Goal: Task Accomplishment & Management: Use online tool/utility

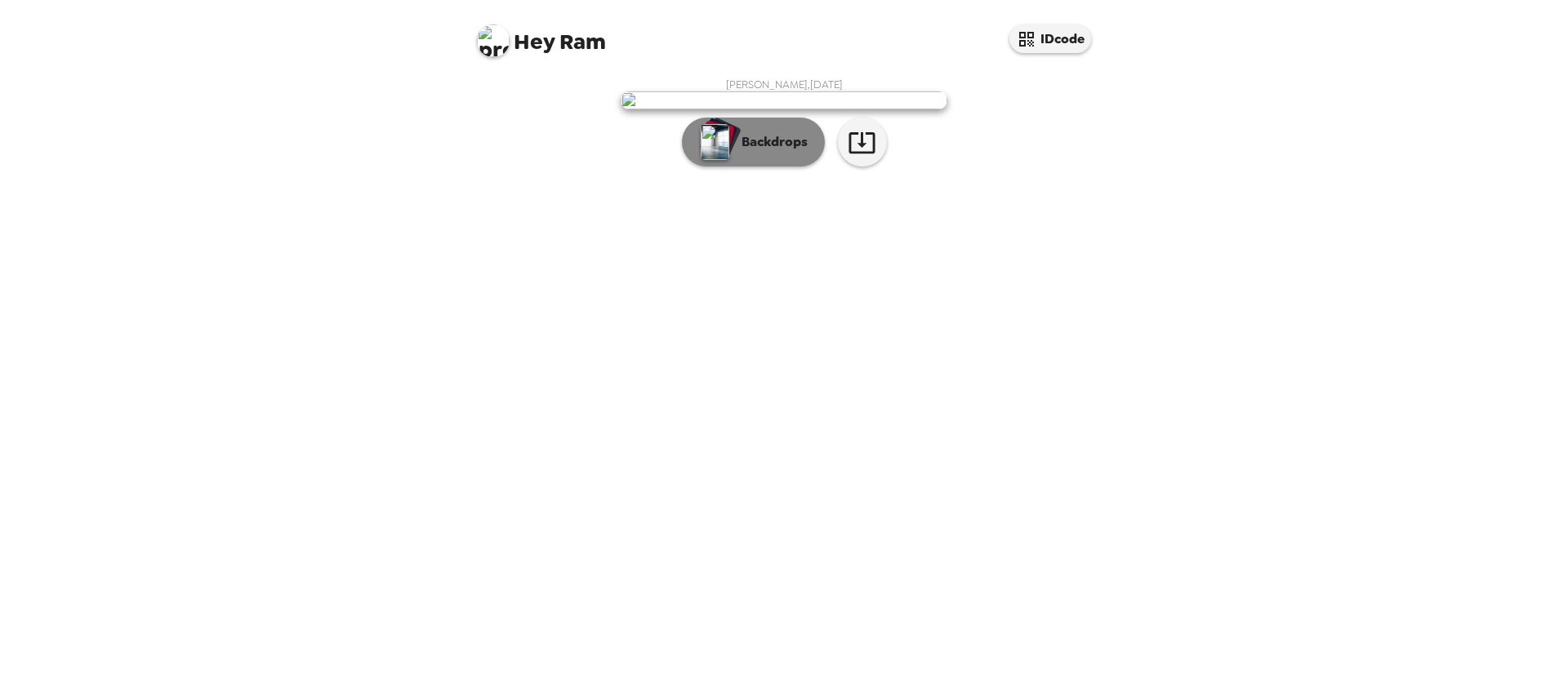
click at [769, 152] on p "Backdrops" at bounding box center [770, 142] width 74 height 20
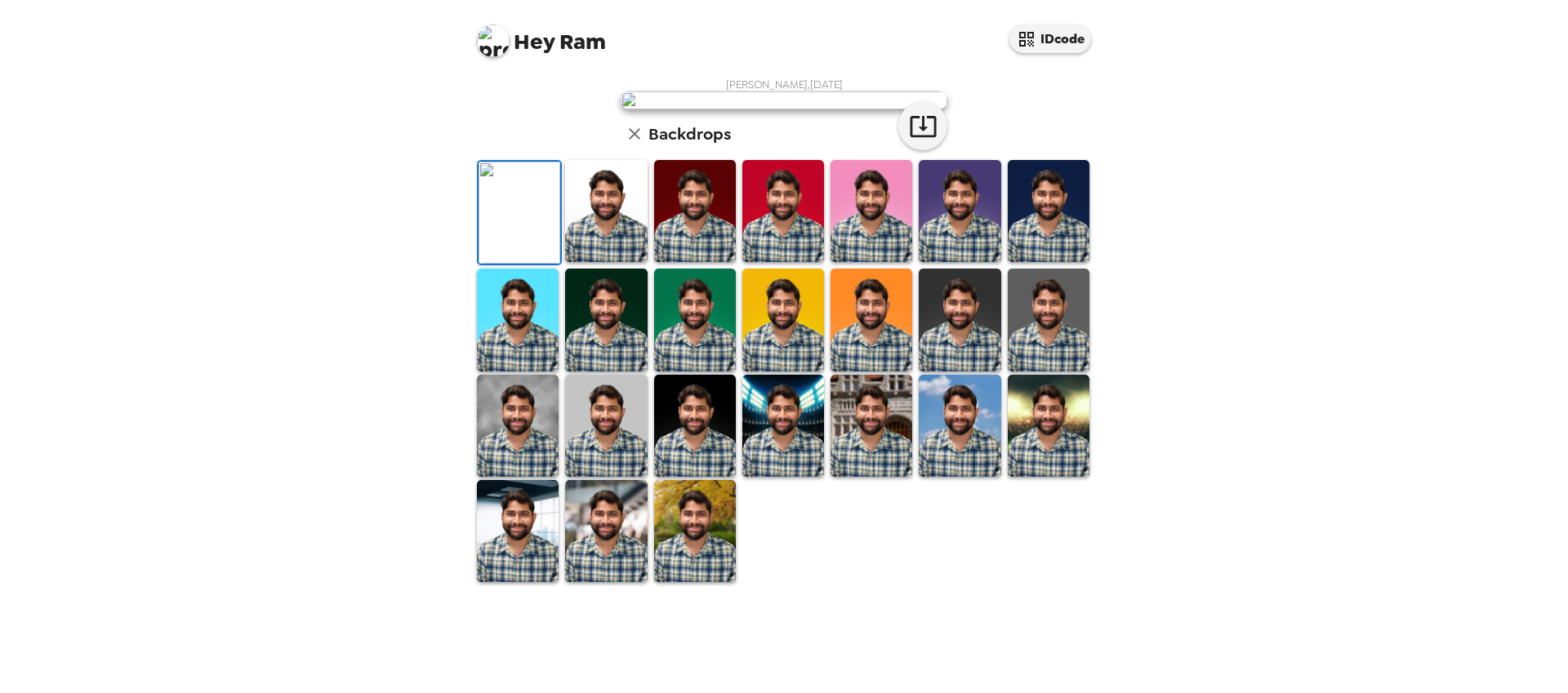
scroll to position [292, 0]
click at [621, 582] on img at bounding box center [605, 531] width 81 height 102
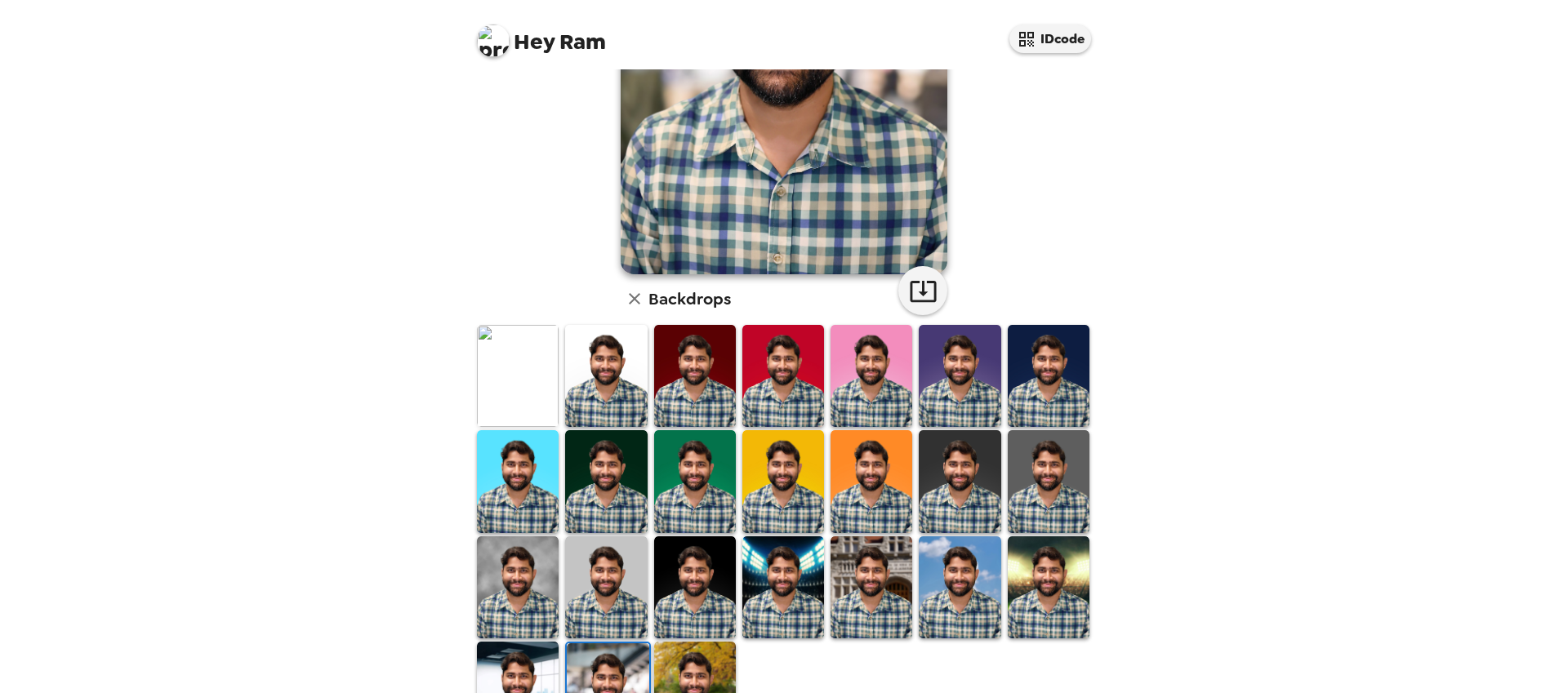
scroll to position [0, 0]
